Goal: Task Accomplishment & Management: Use online tool/utility

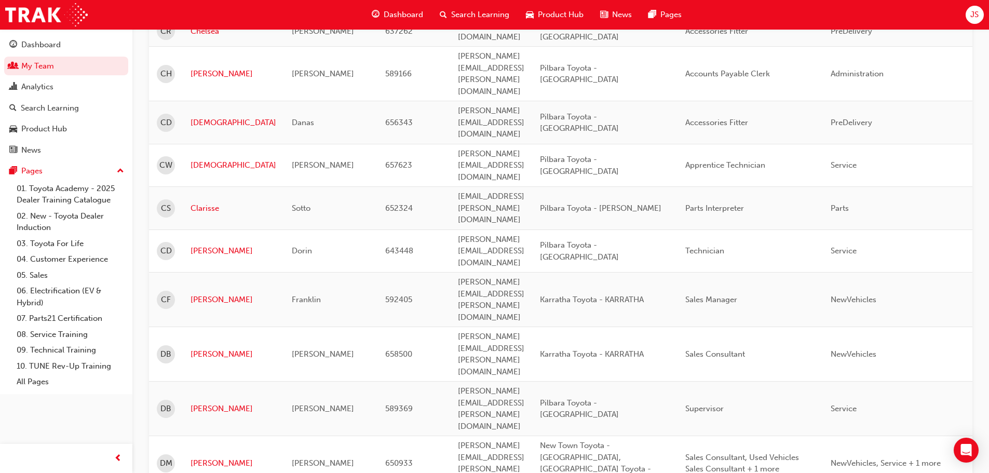
scroll to position [1298, 0]
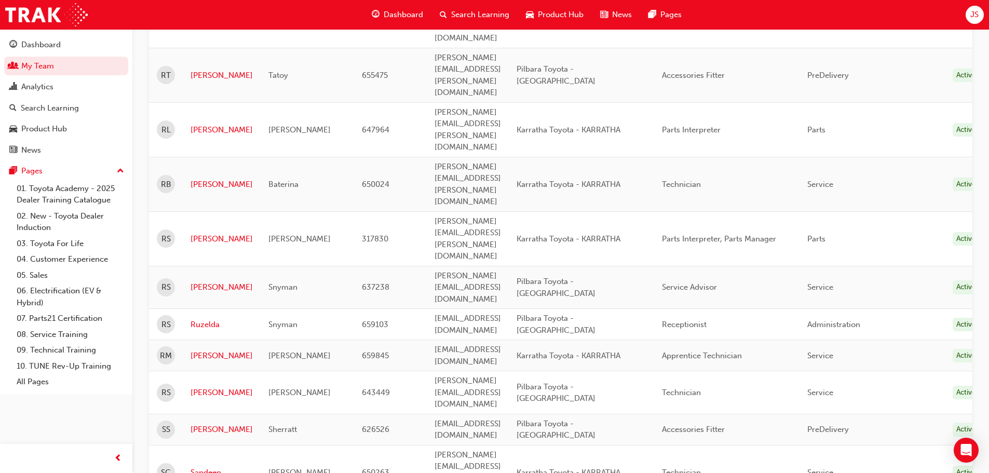
scroll to position [386, 0]
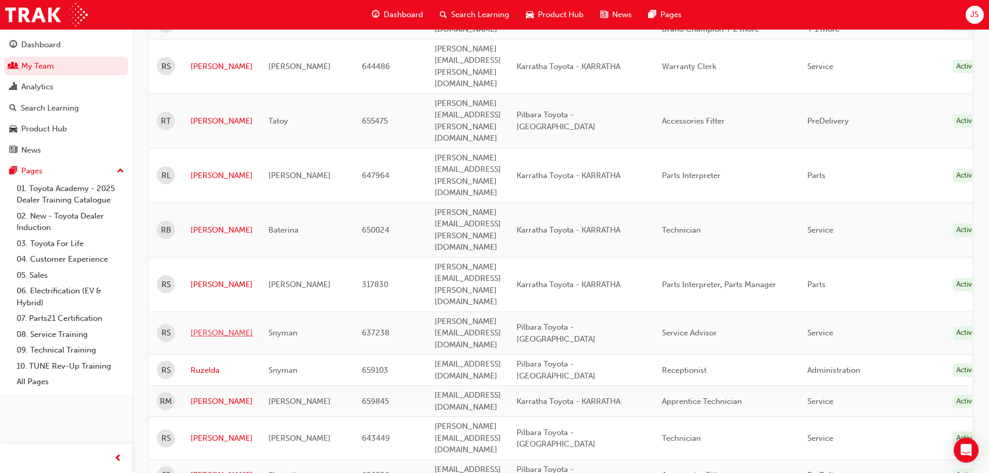
click at [210, 327] on link "[PERSON_NAME]" at bounding box center [222, 333] width 62 height 12
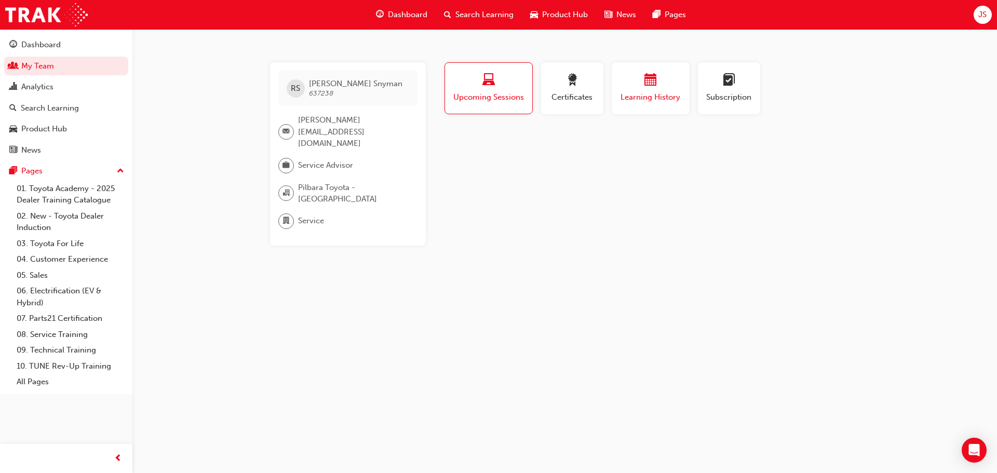
click at [648, 83] on span "calendar-icon" at bounding box center [650, 81] width 12 height 14
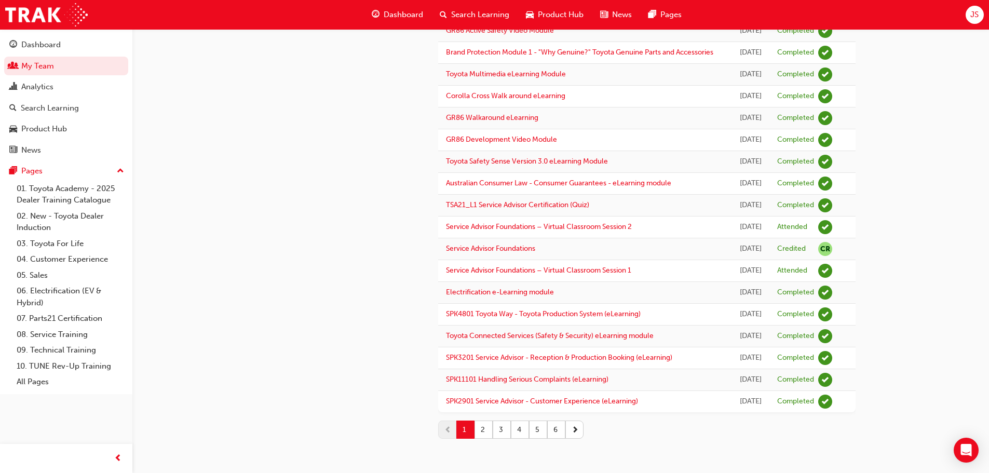
scroll to position [1182, 0]
click at [479, 430] on button "2" at bounding box center [484, 430] width 18 height 18
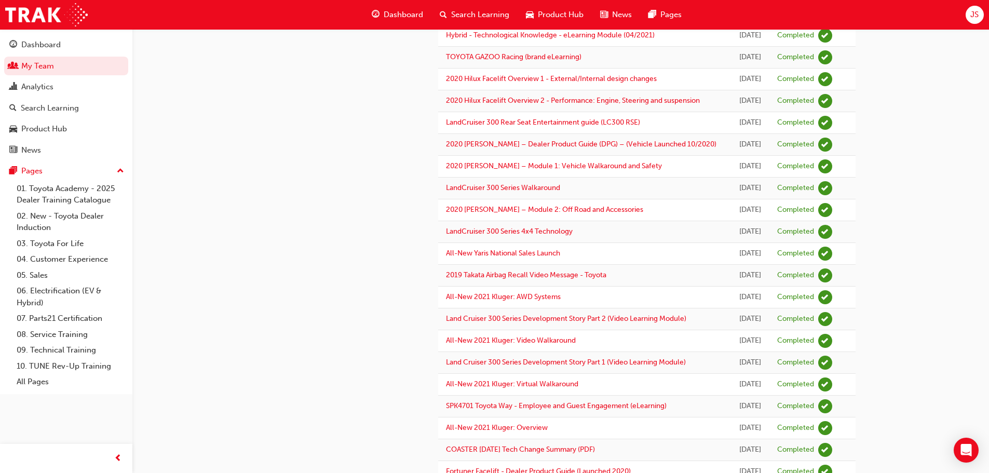
scroll to position [312, 0]
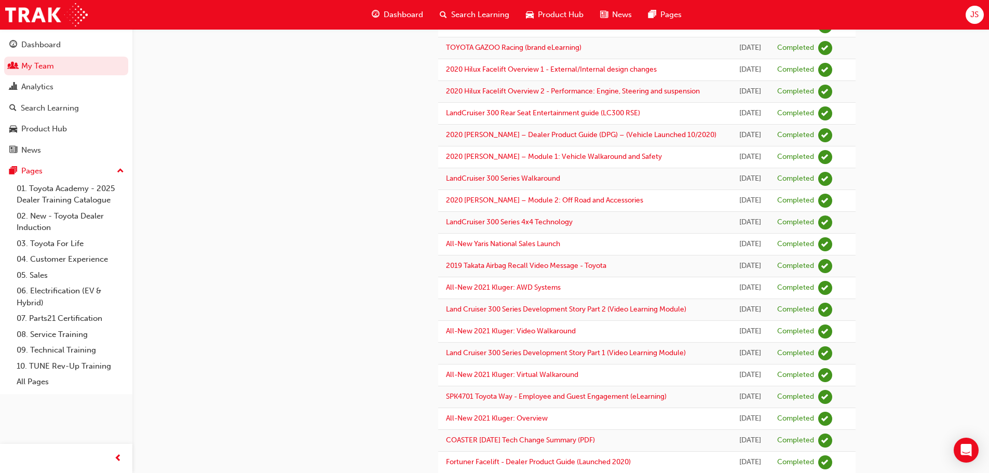
click at [404, 14] on span "Dashboard" at bounding box center [403, 15] width 39 height 12
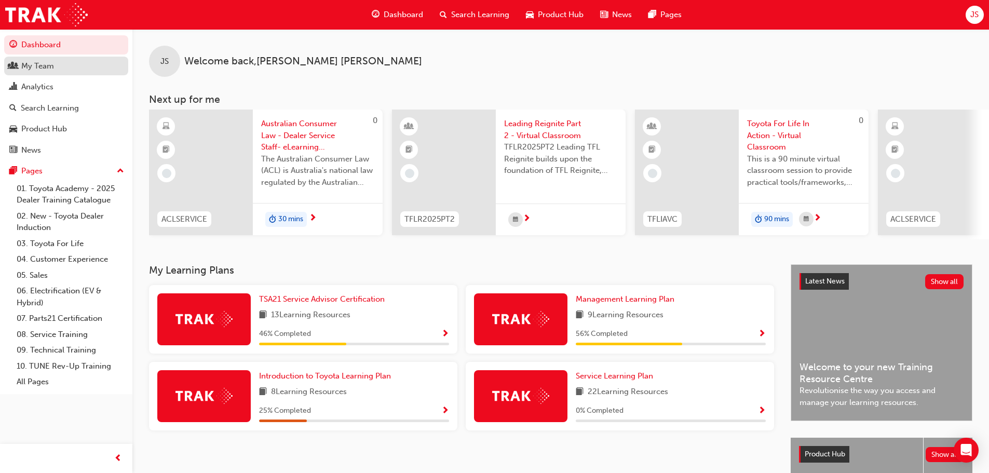
click at [41, 67] on div "My Team" at bounding box center [37, 66] width 33 height 12
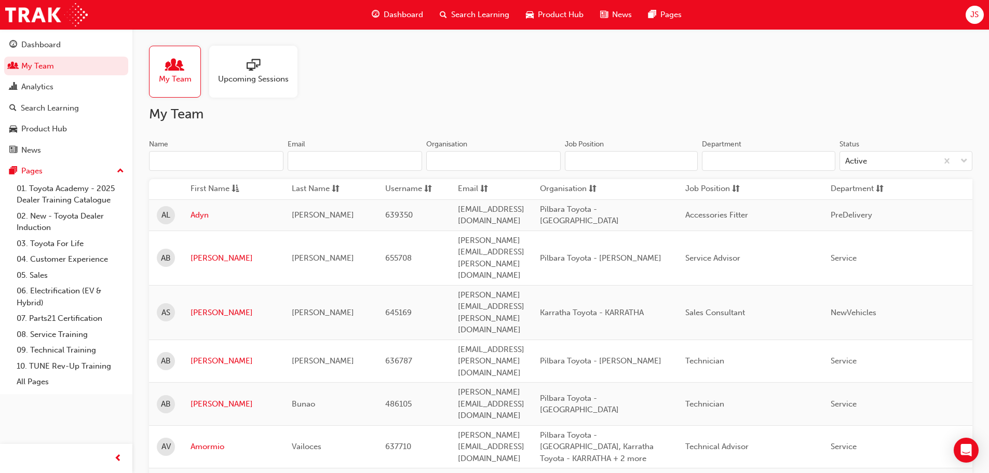
scroll to position [1307, 0]
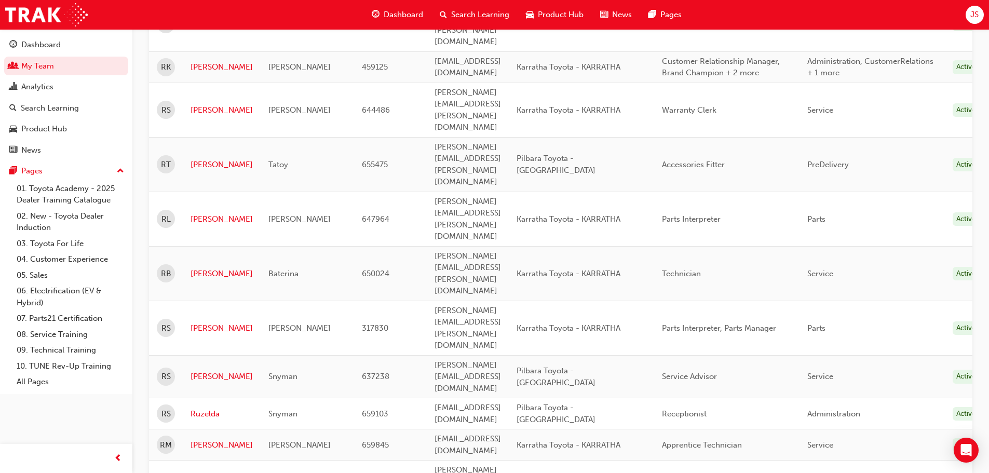
scroll to position [282, 0]
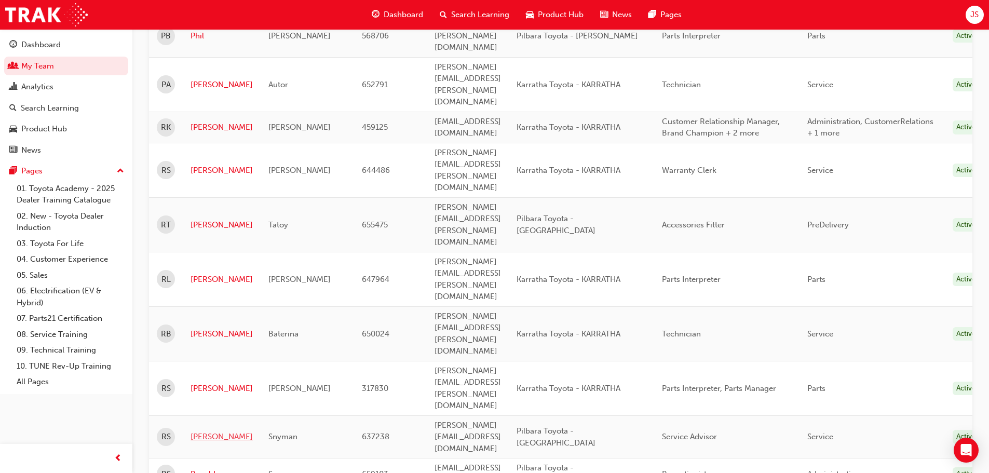
click at [204, 431] on link "[PERSON_NAME]" at bounding box center [222, 437] width 62 height 12
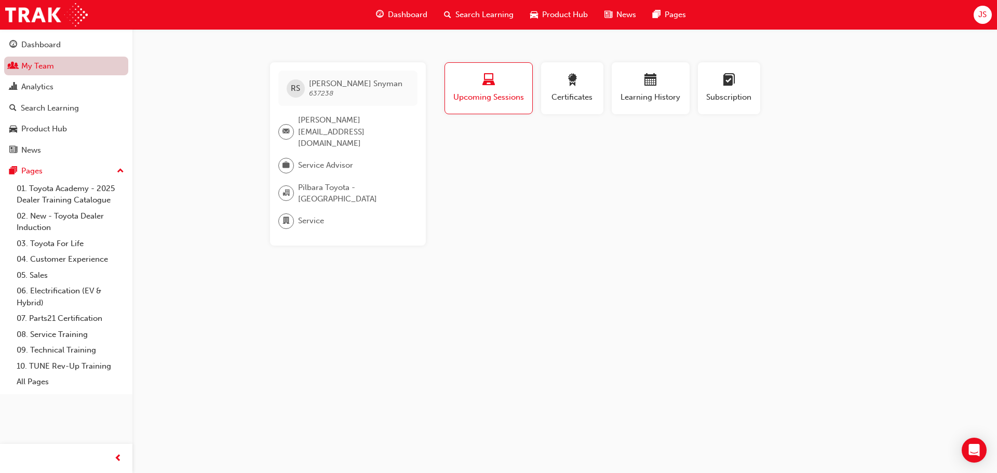
click at [44, 61] on link "My Team" at bounding box center [66, 66] width 124 height 19
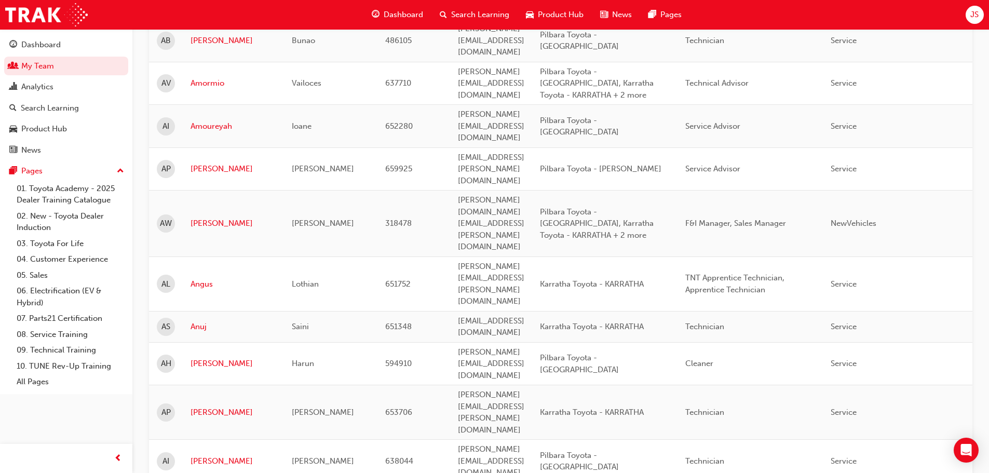
scroll to position [1307, 0]
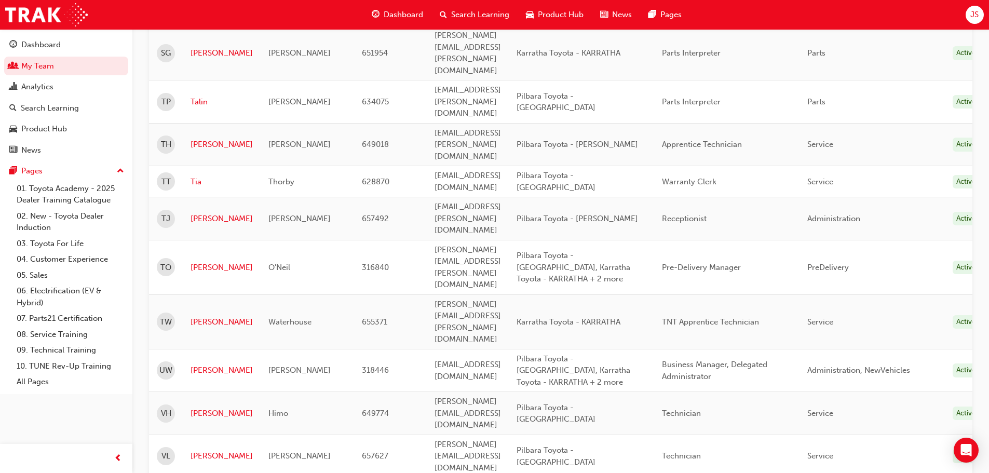
scroll to position [957, 0]
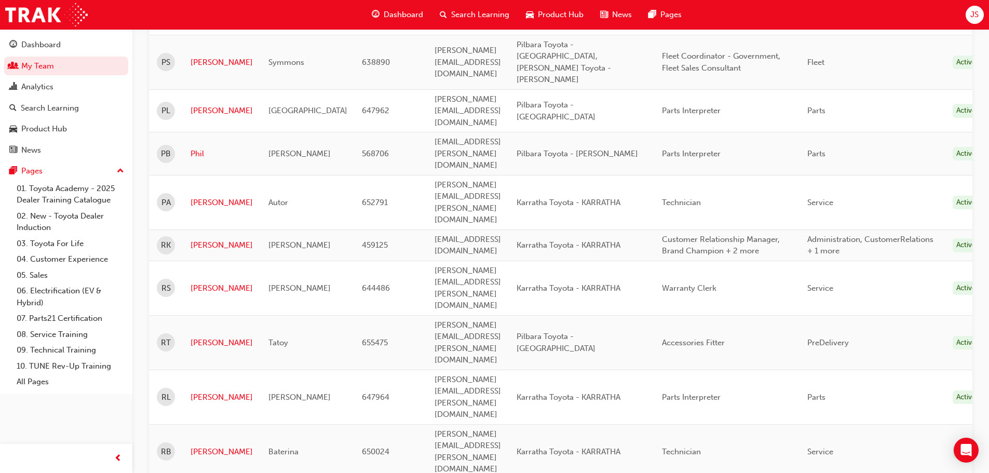
scroll to position [231, 0]
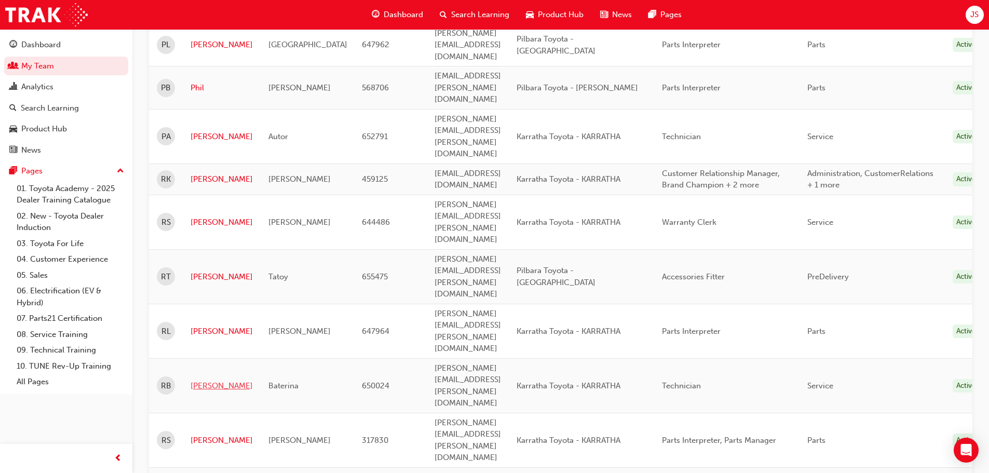
click at [208, 380] on link "[PERSON_NAME]" at bounding box center [222, 386] width 62 height 12
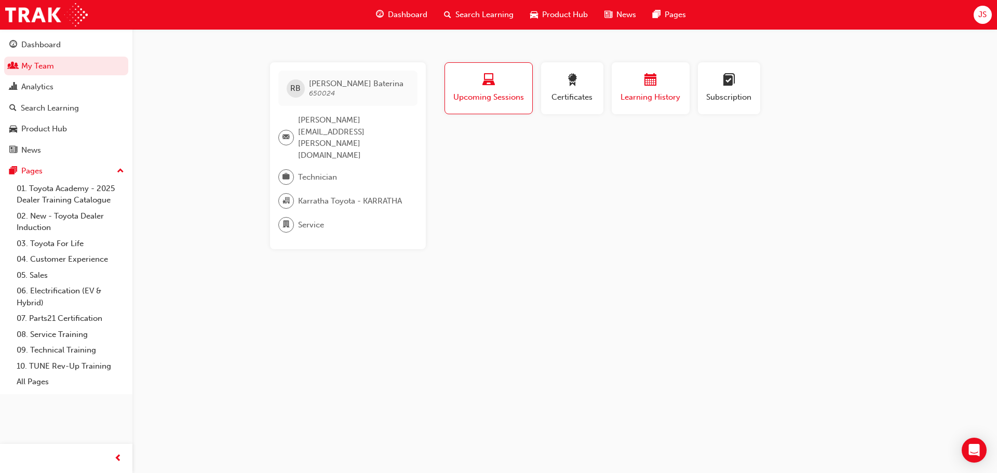
click at [638, 88] on div "button" at bounding box center [650, 82] width 62 height 16
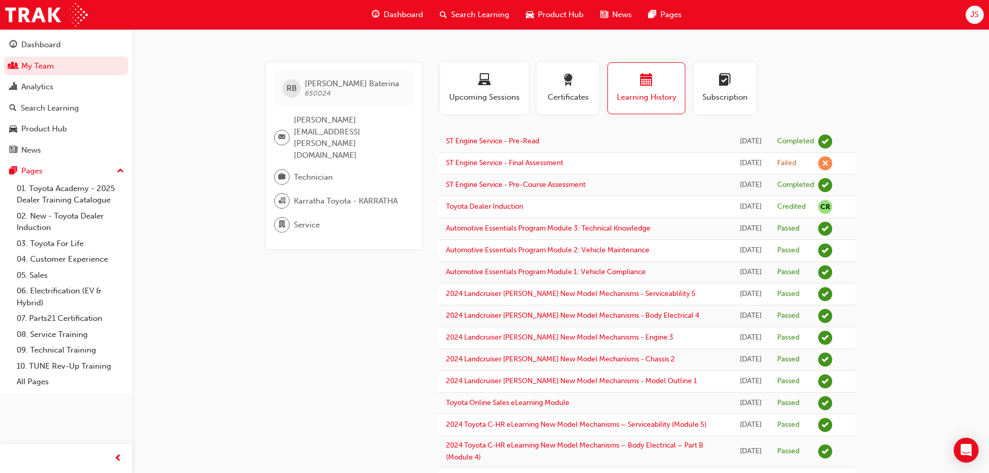
click at [876, 105] on div "RB [PERSON_NAME] 650024 [PERSON_NAME][EMAIL_ADDRESS][PERSON_NAME][DOMAIN_NAME] …" at bounding box center [494, 480] width 989 height 960
drag, startPoint x: 49, startPoint y: 60, endPoint x: 47, endPoint y: 67, distance: 6.9
click at [49, 60] on link "My Team" at bounding box center [66, 66] width 124 height 19
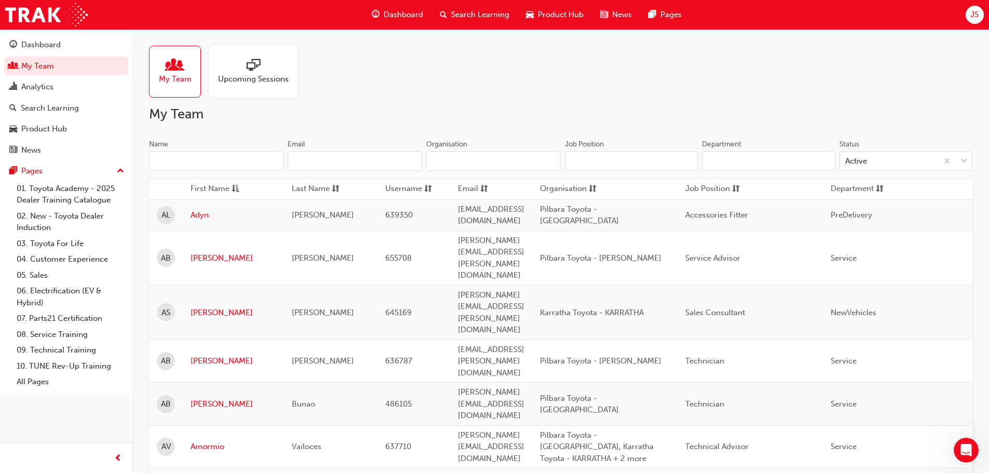
scroll to position [156, 0]
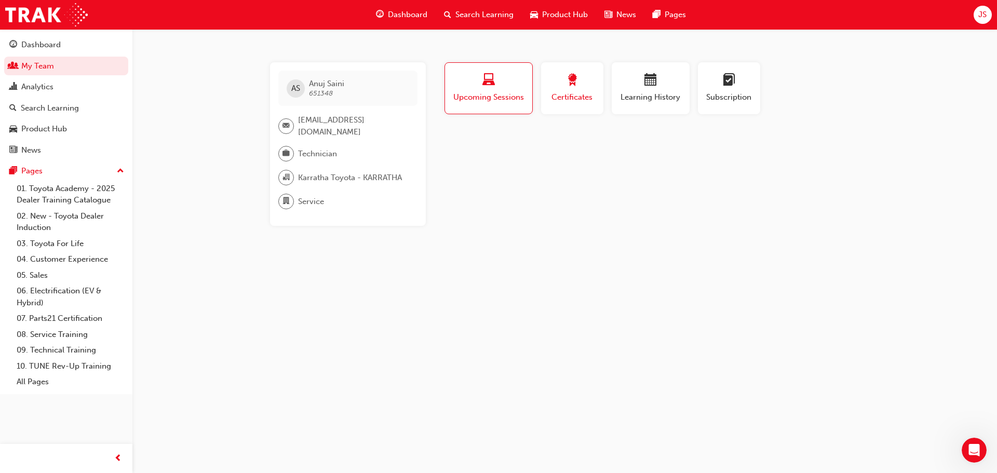
click at [558, 97] on span "Certificates" at bounding box center [572, 97] width 47 height 12
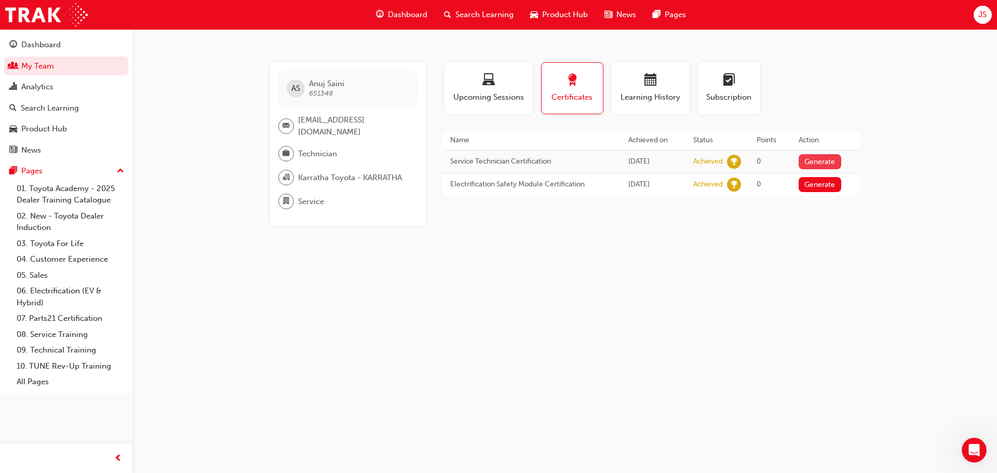
click at [807, 155] on button "Generate" at bounding box center [820, 161] width 43 height 15
click at [716, 277] on div "AS [PERSON_NAME] 651348 [EMAIL_ADDRESS][DOMAIN_NAME] Technician Karratha Toyota…" at bounding box center [498, 236] width 997 height 473
